Goal: Task Accomplishment & Management: Manage account settings

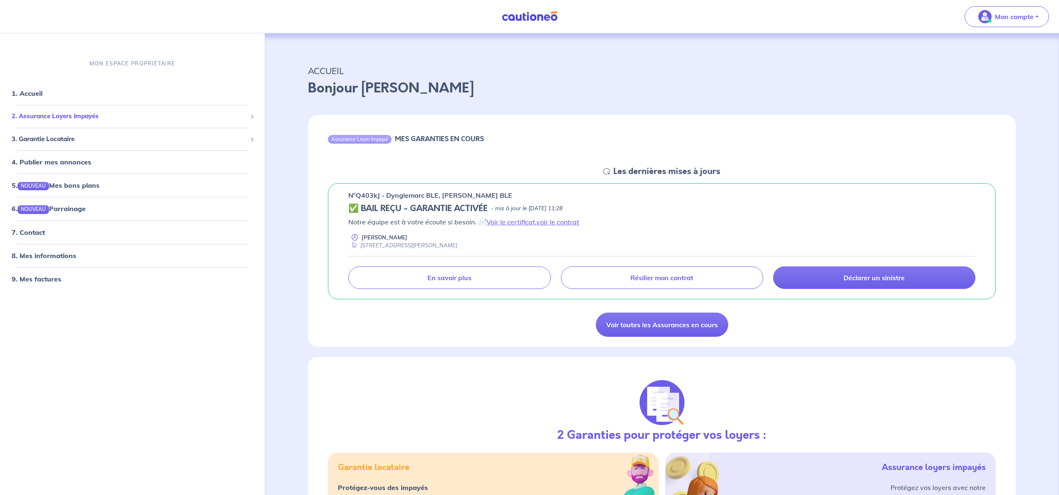
click at [55, 114] on span "2. Assurance Loyers Impayés" at bounding box center [129, 116] width 235 height 10
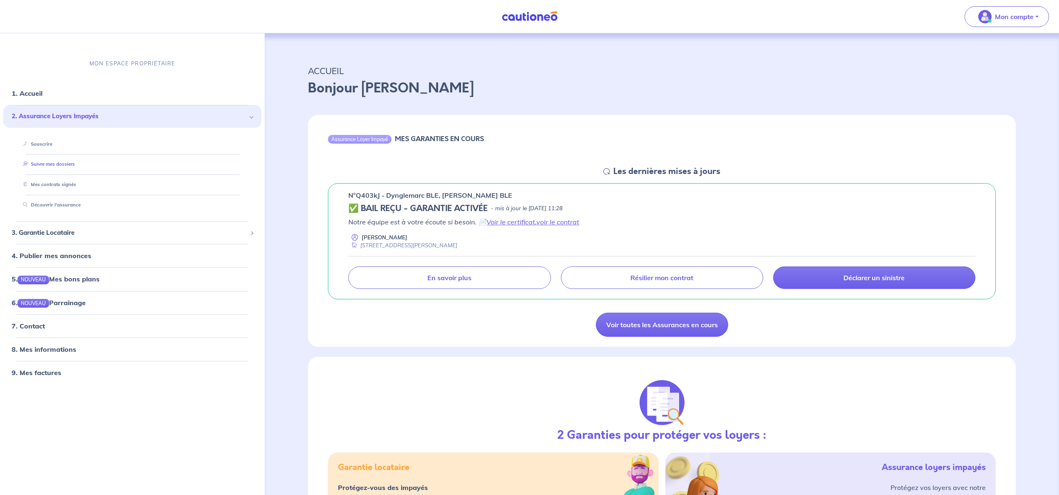
click at [49, 167] on link "Suivre mes dossiers" at bounding box center [47, 164] width 55 height 6
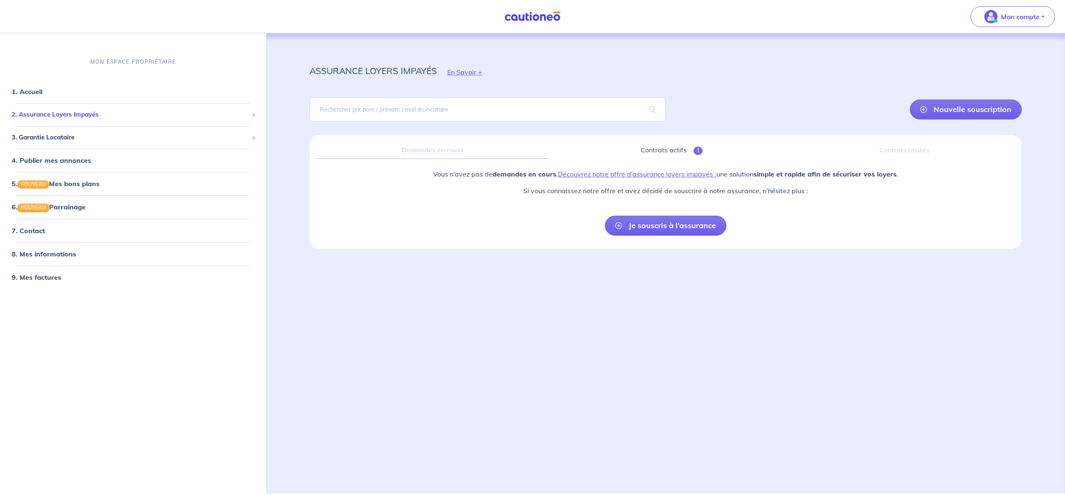
click at [42, 119] on span "2. Assurance Loyers Impayés" at bounding box center [130, 115] width 237 height 10
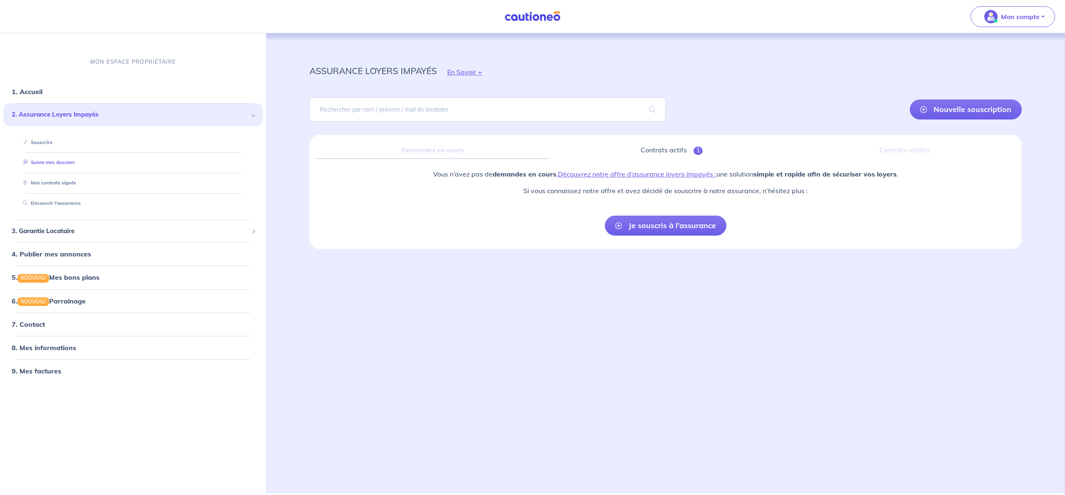
click at [45, 164] on link "Suivre mes dossiers" at bounding box center [47, 162] width 55 height 6
click at [47, 180] on link "Mes contrats signés" at bounding box center [48, 183] width 56 height 6
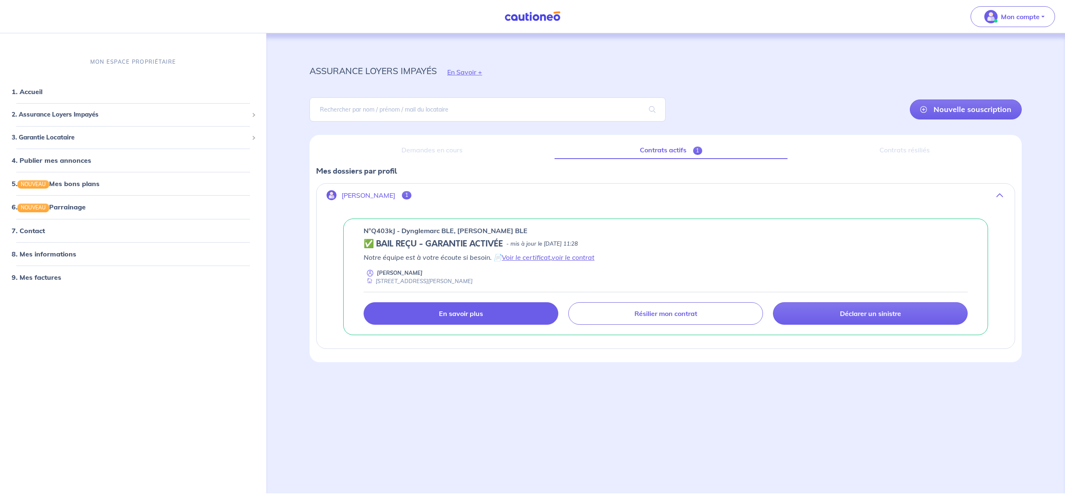
click at [510, 320] on link "En savoir plus" at bounding box center [461, 313] width 195 height 22
